Goal: Check status: Check status

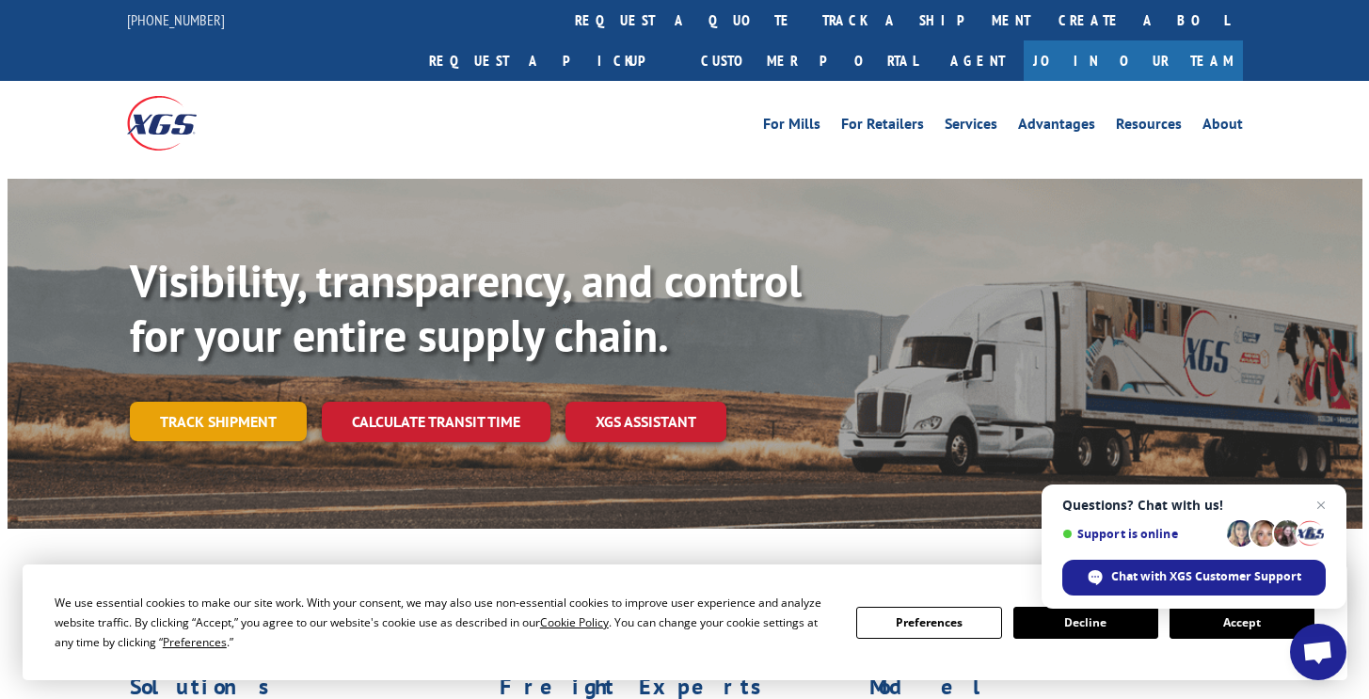
click at [186, 402] on link "Track shipment" at bounding box center [218, 422] width 177 height 40
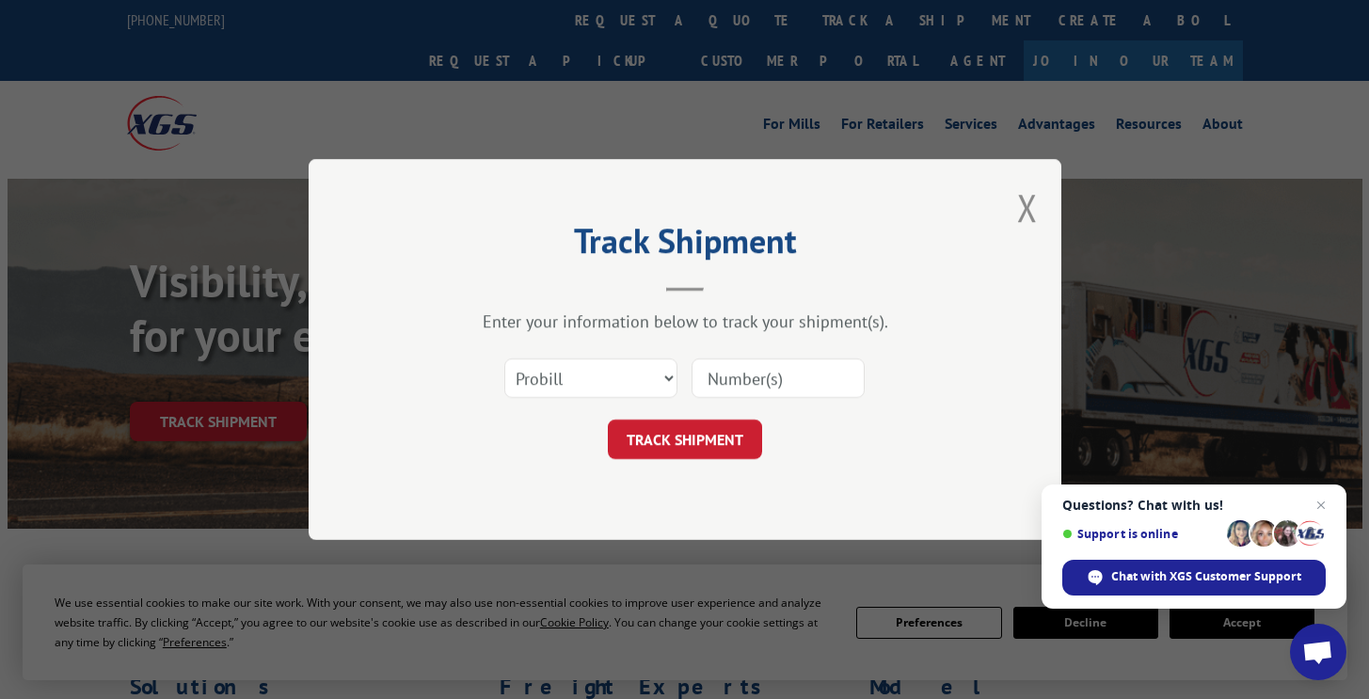
click at [745, 375] on input at bounding box center [778, 379] width 173 height 40
type input "17402283"
click at [752, 440] on button "TRACK SHIPMENT" at bounding box center [685, 440] width 154 height 40
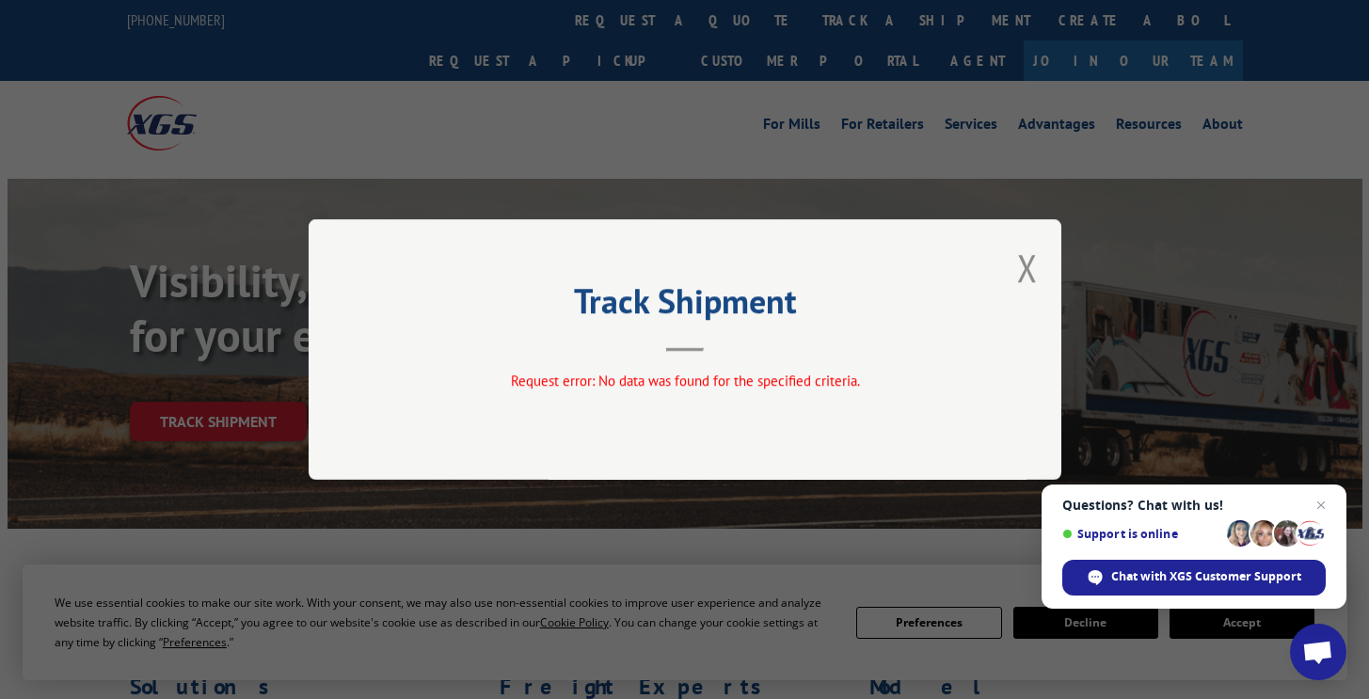
click at [814, 383] on span "Request error: No data was found for the specified criteria." at bounding box center [684, 381] width 349 height 18
click at [1021, 263] on button "Close modal" at bounding box center [1027, 268] width 21 height 50
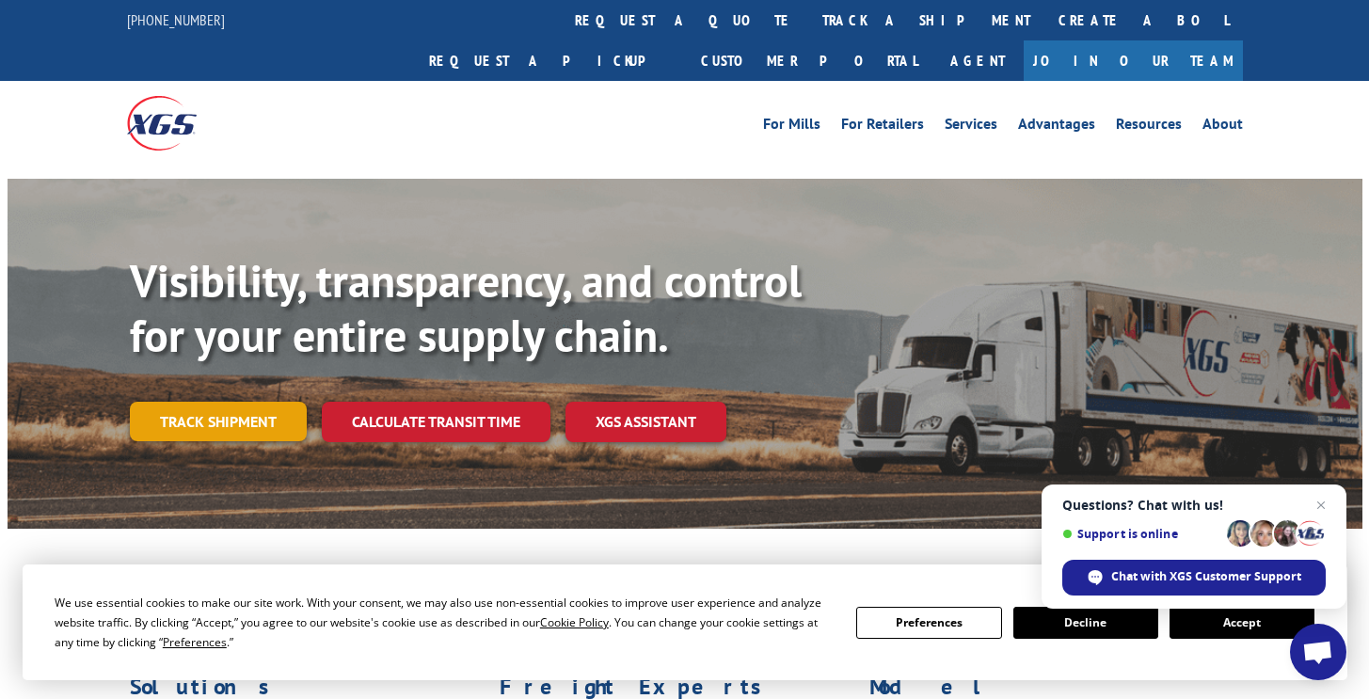
click at [220, 402] on link "Track shipment" at bounding box center [218, 422] width 177 height 40
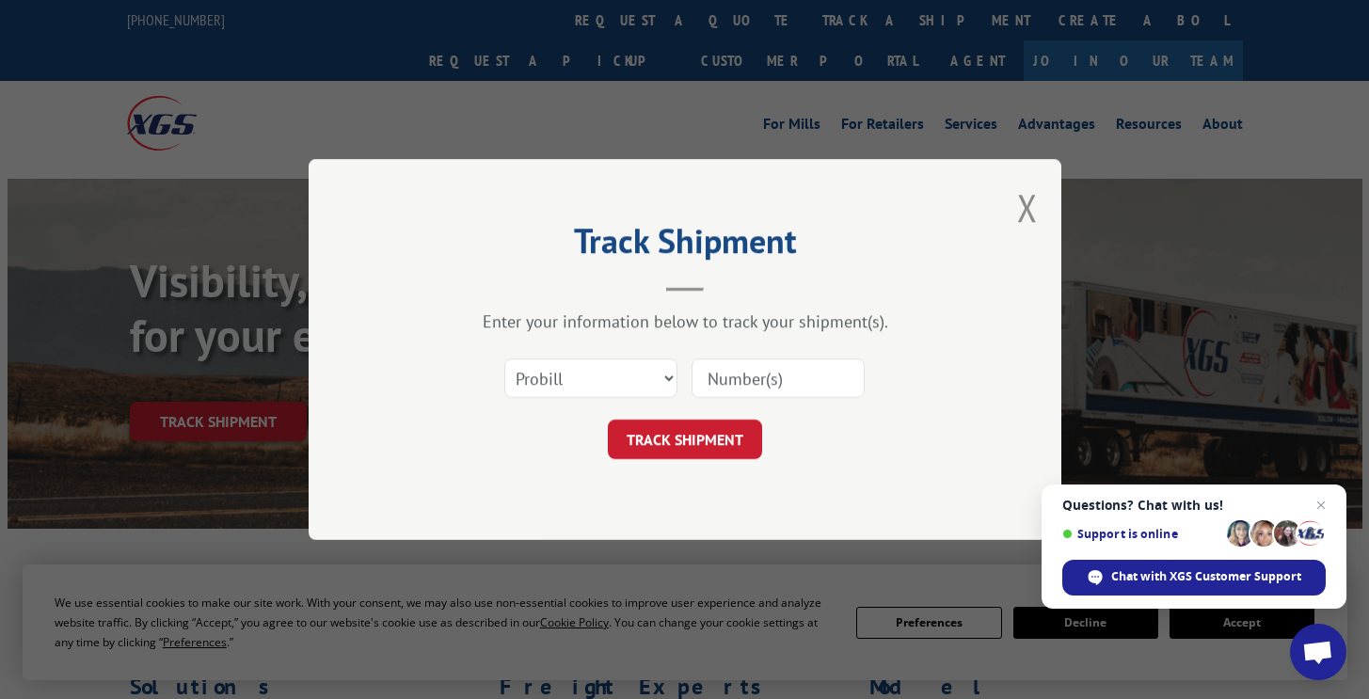
drag, startPoint x: 797, startPoint y: 360, endPoint x: 779, endPoint y: 387, distance: 32.6
click at [794, 366] on input at bounding box center [778, 379] width 173 height 40
type input "17402283"
click at [693, 432] on button "TRACK SHIPMENT" at bounding box center [685, 440] width 154 height 40
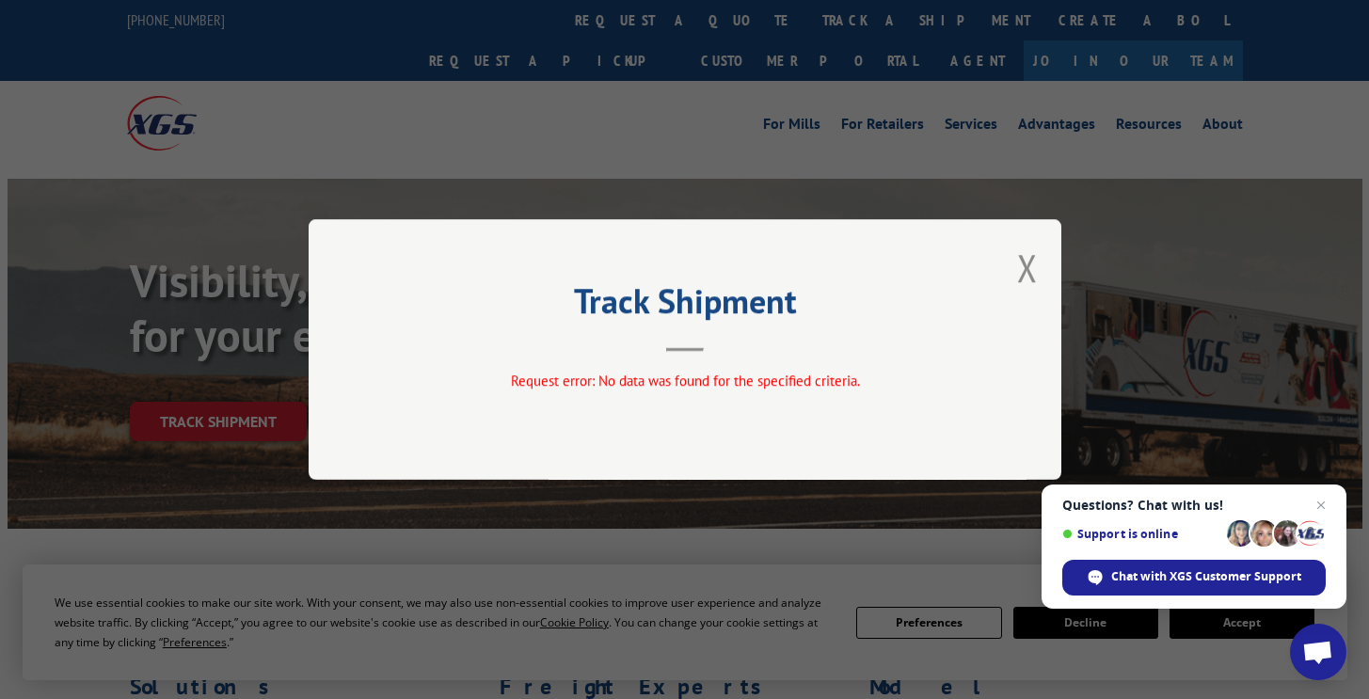
click at [1043, 269] on div "Track Shipment Request error: No data was found for the specified criteria." at bounding box center [685, 349] width 753 height 261
click at [1031, 273] on button "Close modal" at bounding box center [1027, 268] width 21 height 50
